Goal: Transaction & Acquisition: Obtain resource

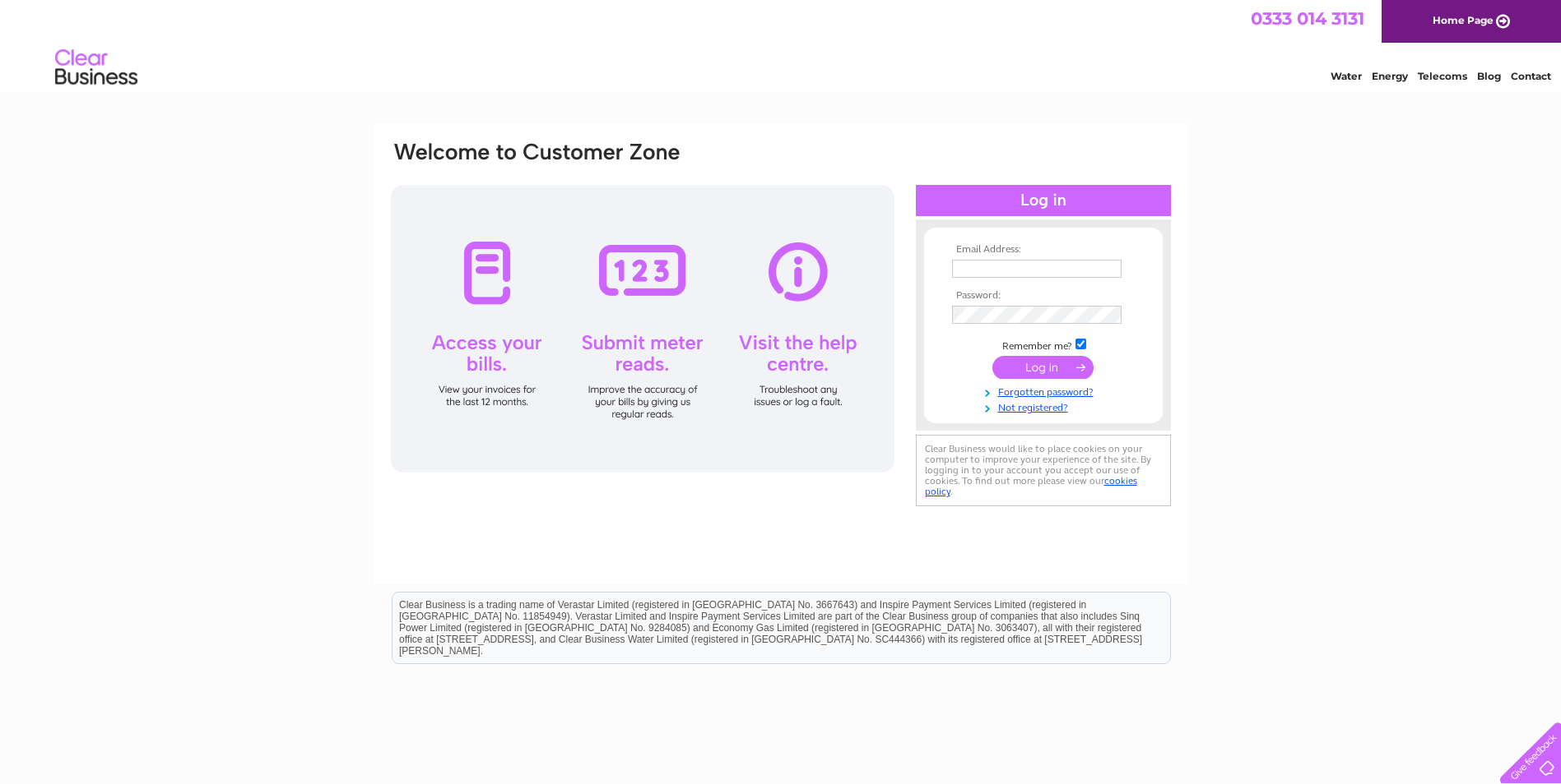
type input "service@motortuneshotts.co.uk"
click at [1026, 368] on input "submit" at bounding box center [1042, 368] width 101 height 23
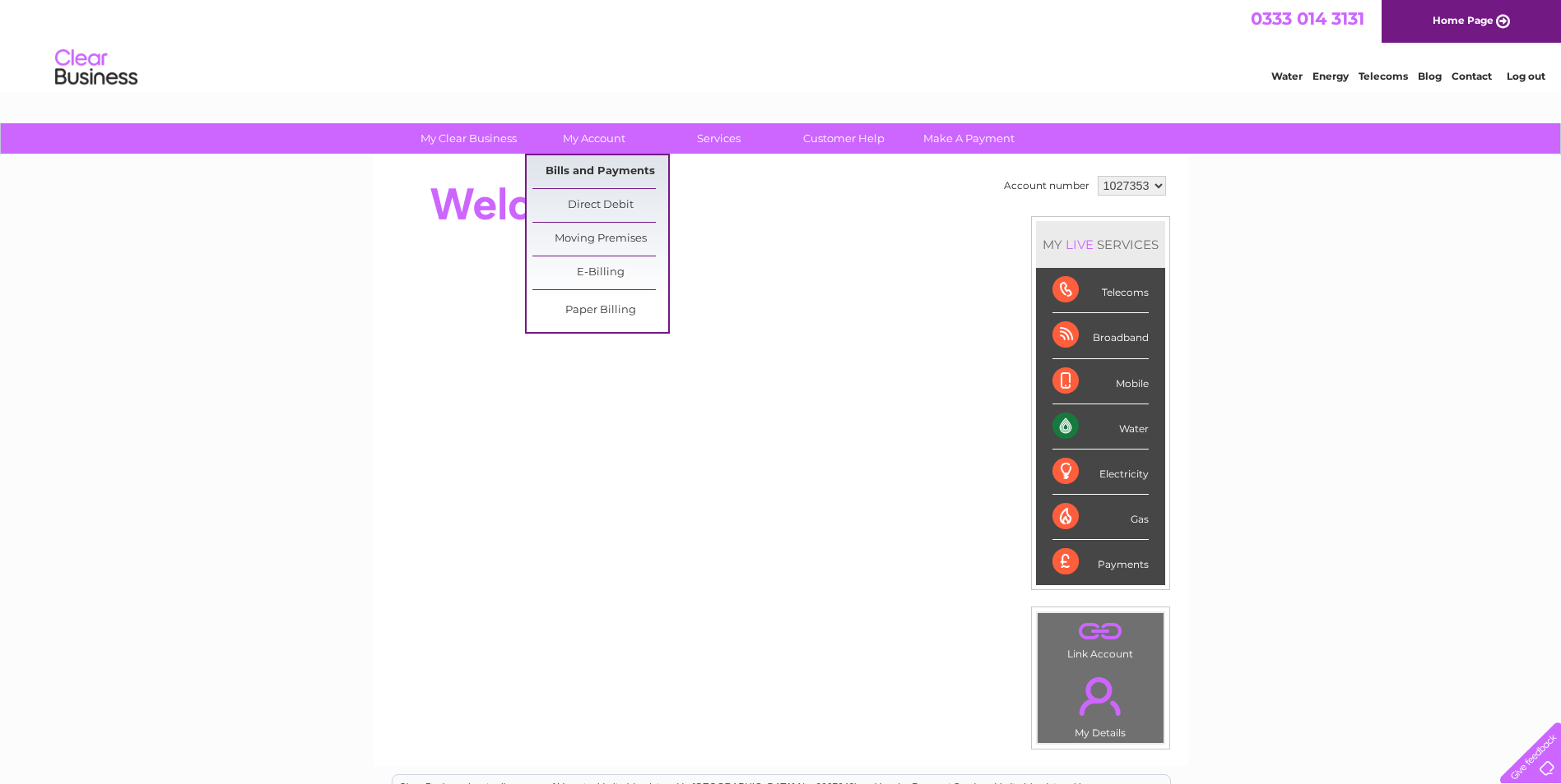
click at [571, 174] on link "Bills and Payments" at bounding box center [601, 172] width 136 height 33
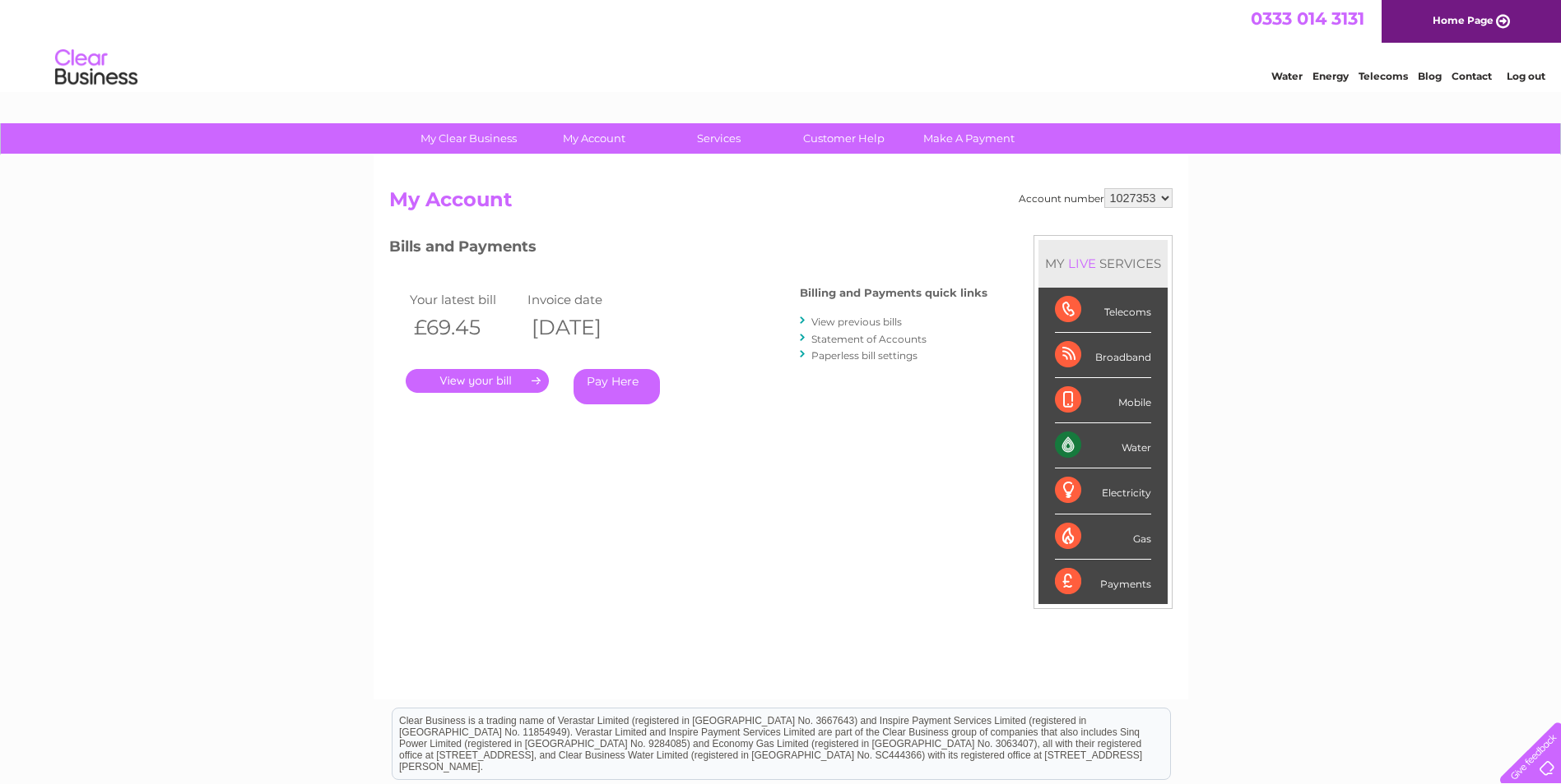
click at [469, 384] on link "." at bounding box center [477, 382] width 143 height 24
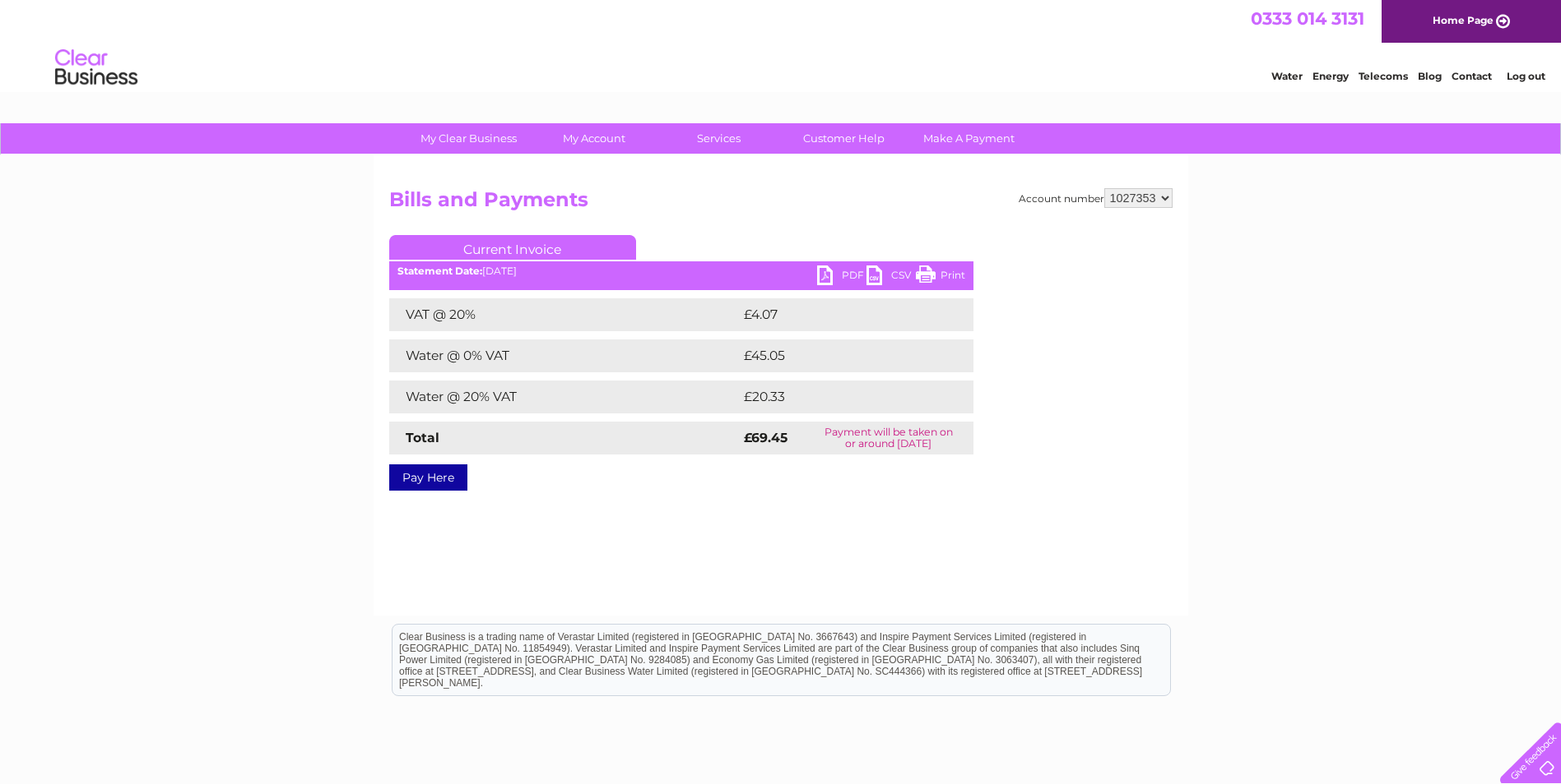
click at [826, 277] on link "PDF" at bounding box center [841, 278] width 49 height 24
